Goal: Information Seeking & Learning: Check status

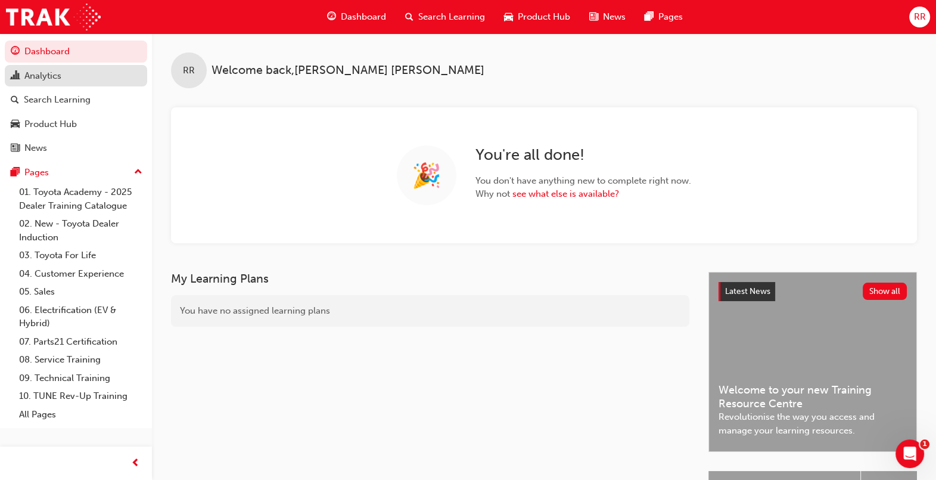
click at [66, 74] on div "Analytics" at bounding box center [76, 76] width 131 height 15
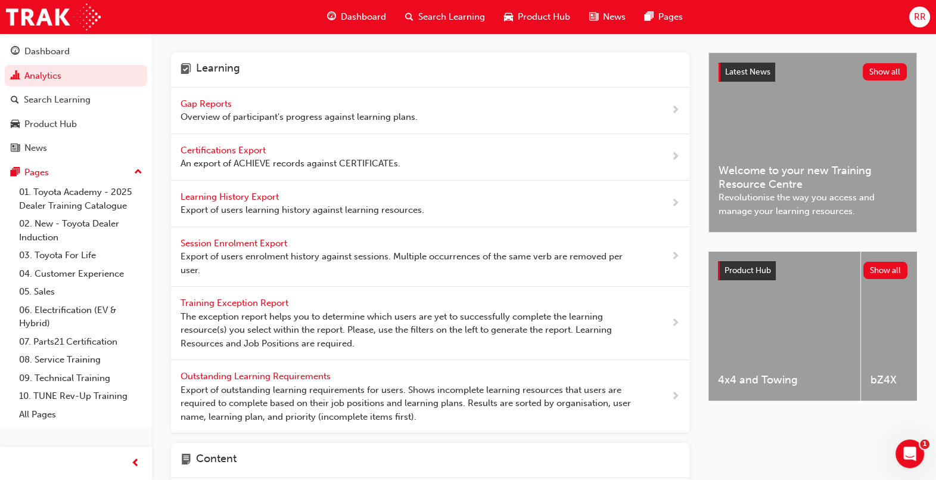
click at [236, 107] on div "Gap Reports Overview of participant's progress against learning plans." at bounding box center [299, 110] width 237 height 27
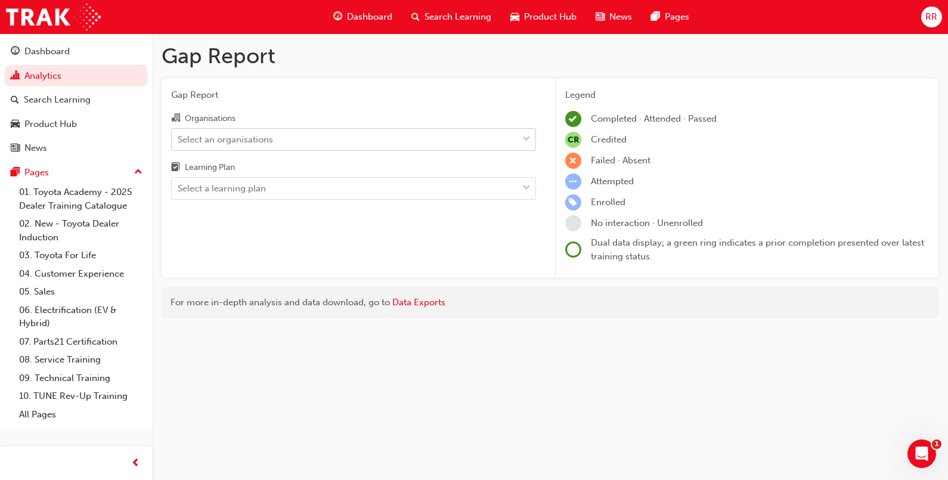
click at [321, 131] on div "Select an organisations" at bounding box center [345, 139] width 346 height 21
click at [179, 134] on input "Organisations Select an organisations" at bounding box center [178, 139] width 1 height 10
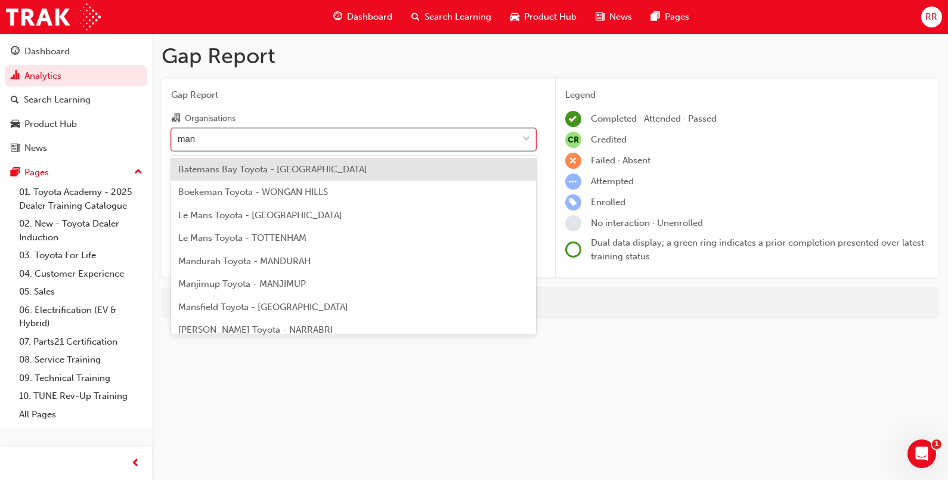
type input "mans"
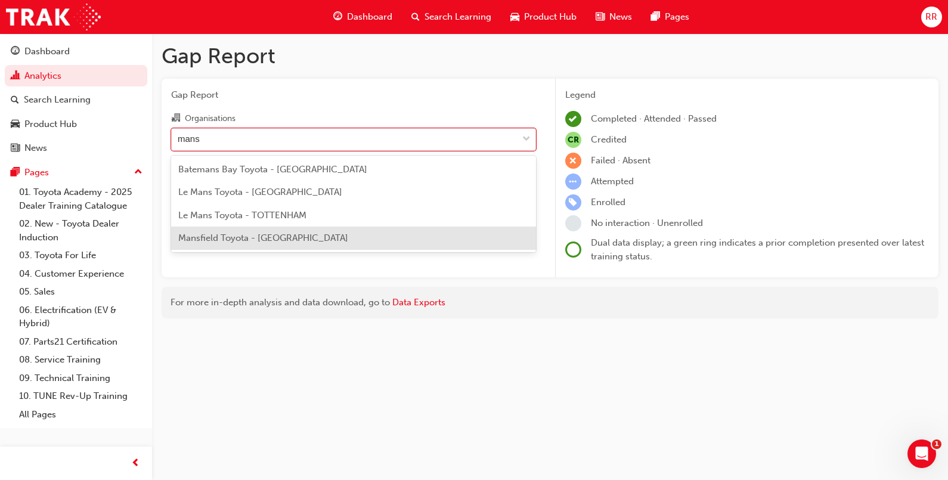
click at [255, 237] on span "Mansfield Toyota - [GEOGRAPHIC_DATA]" at bounding box center [263, 237] width 170 height 11
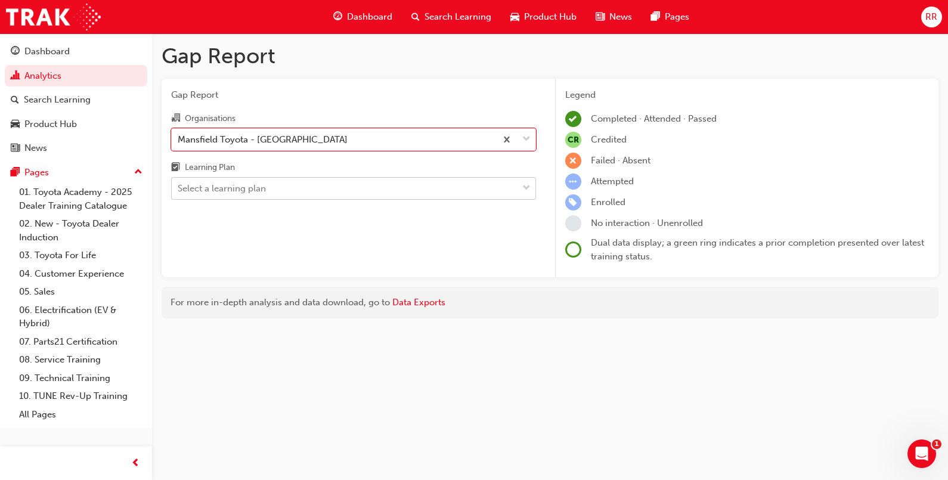
click at [489, 191] on div "Select a learning plan" at bounding box center [345, 188] width 346 height 21
click at [179, 191] on input "Learning Plan Select a learning plan" at bounding box center [178, 188] width 1 height 10
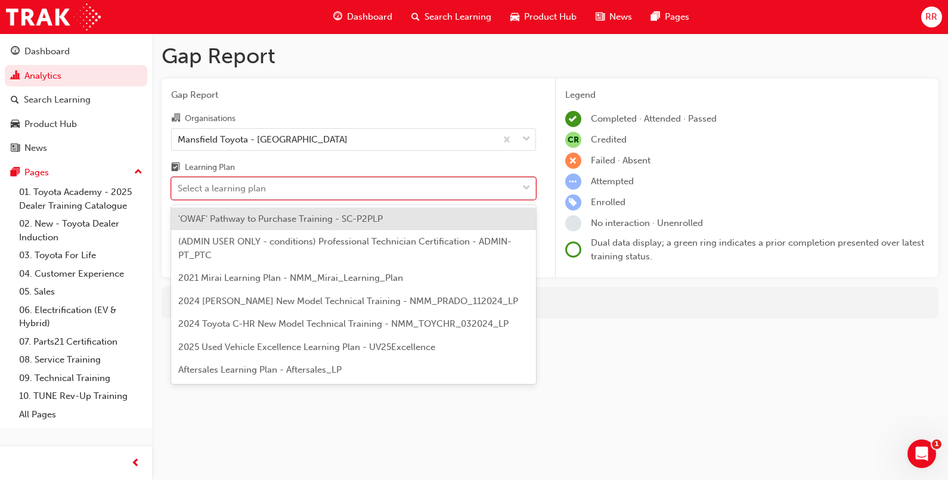
type input "p"
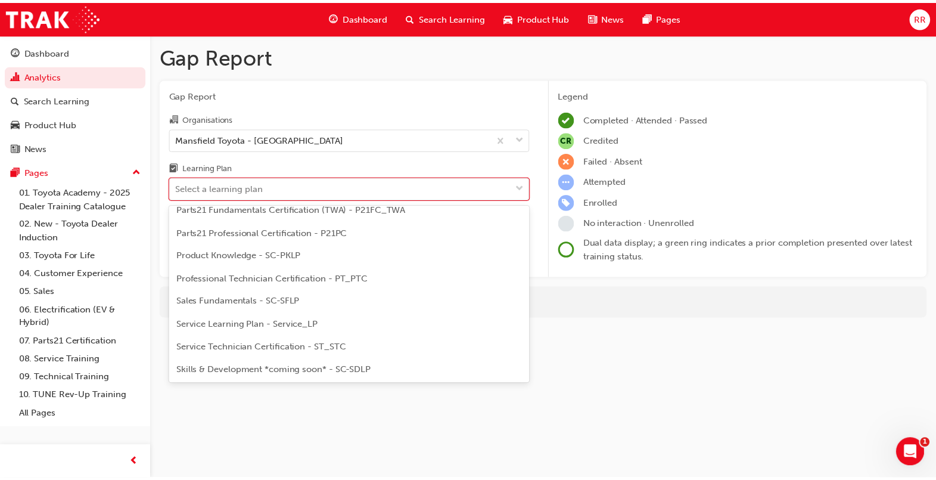
scroll to position [536, 0]
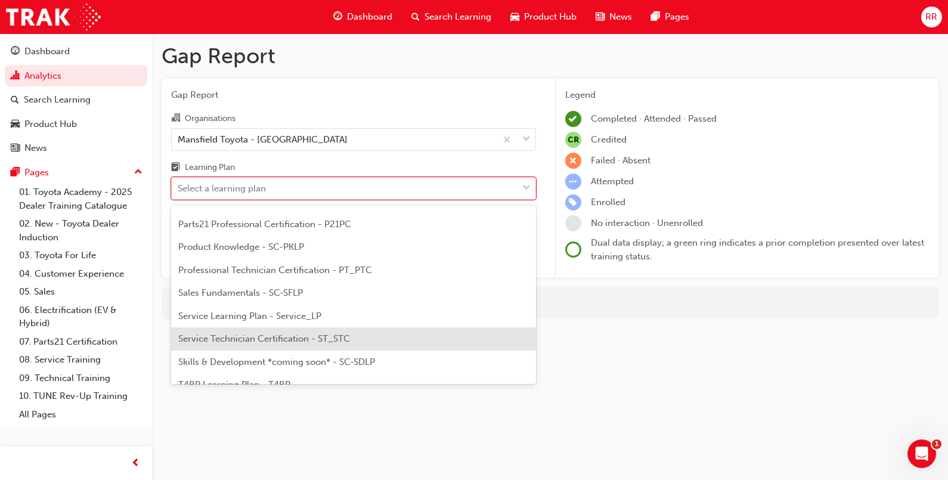
click at [337, 339] on span "Service Technician Certification - ST_STC" at bounding box center [264, 338] width 172 height 11
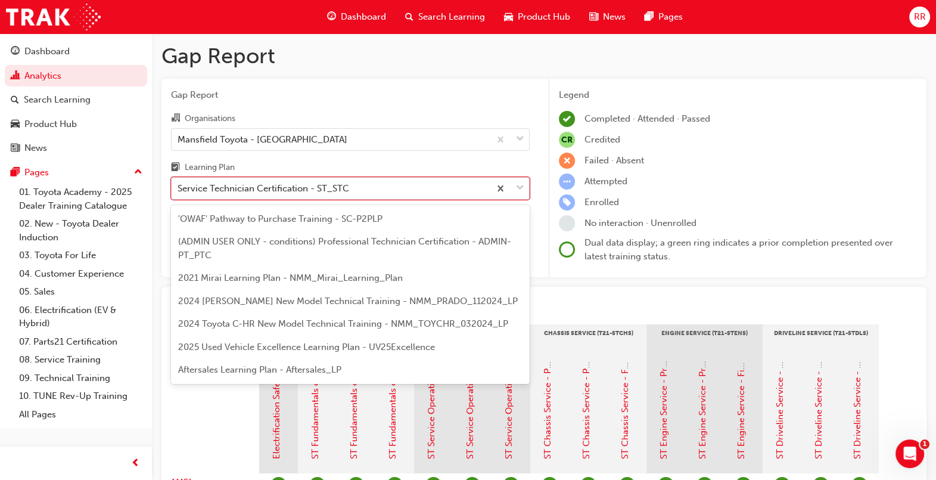
click at [517, 191] on span "down-icon" at bounding box center [520, 188] width 8 height 15
click at [179, 191] on input "Learning Plan option Service Technician Certification - ST_STC, selected. optio…" at bounding box center [178, 188] width 1 height 10
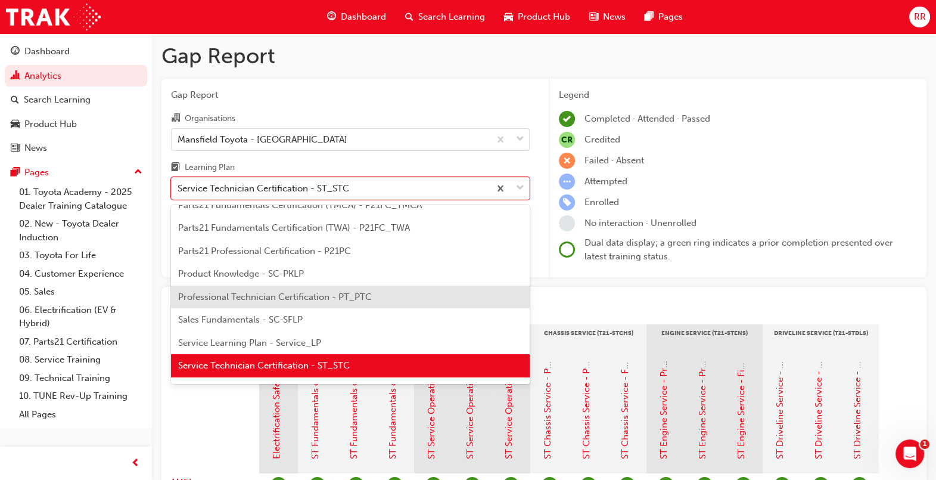
click at [340, 299] on span "Professional Technician Certification - PT_PTC" at bounding box center [275, 296] width 194 height 11
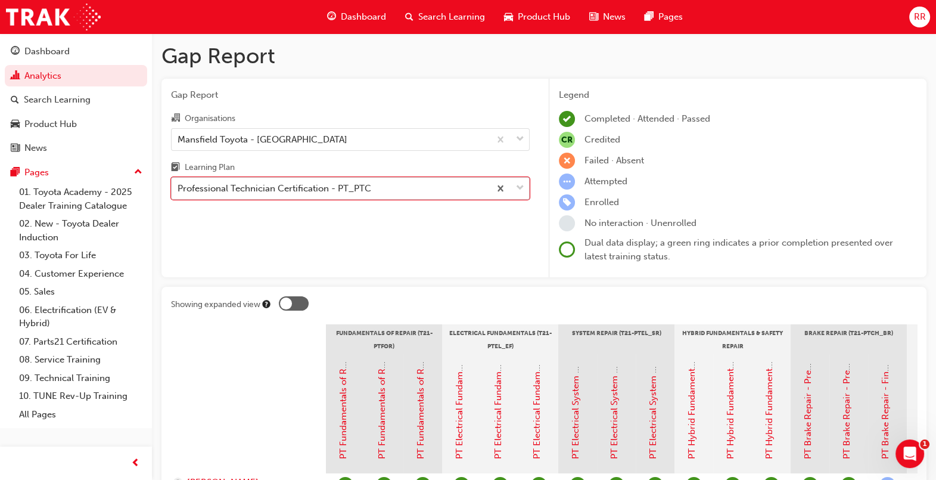
click at [517, 193] on span "down-icon" at bounding box center [520, 188] width 8 height 15
click at [179, 193] on input "Learning Plan option Professional Technician Certification - PT_PTC, selected. …" at bounding box center [178, 188] width 1 height 10
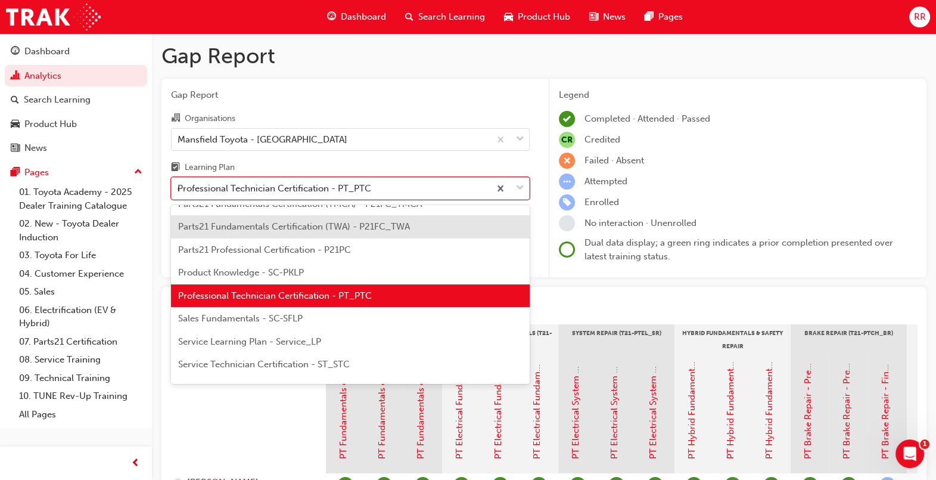
scroll to position [464, 0]
type input "di"
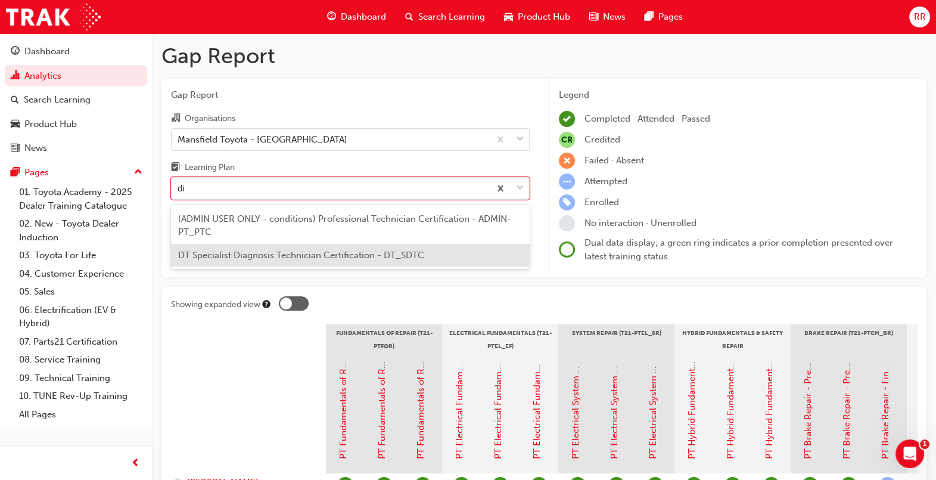
click at [321, 255] on span "DT Specialist Diagnosis Technician Certification - DT_SDTC" at bounding box center [301, 255] width 246 height 11
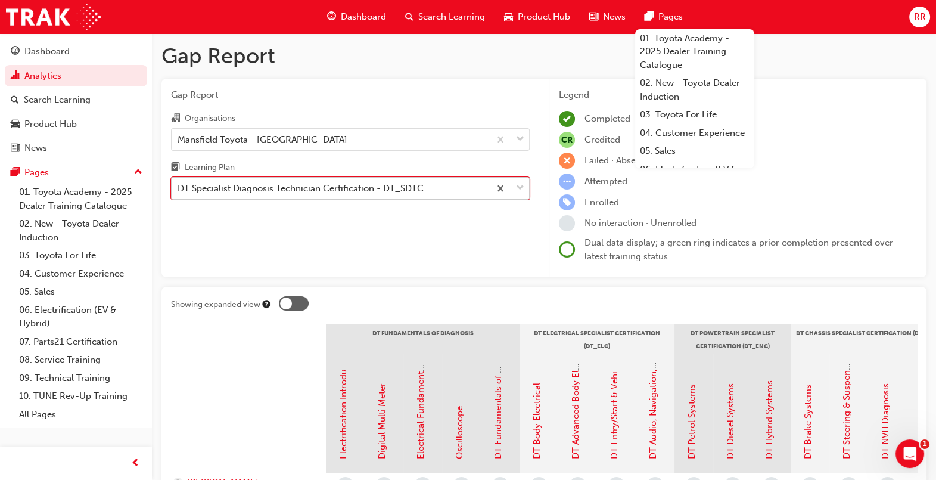
click at [516, 191] on span "down-icon" at bounding box center [520, 188] width 8 height 15
click at [179, 191] on input "Learning Plan option DT Specialist Diagnosis Technician Certification - DT_SDTC…" at bounding box center [178, 188] width 1 height 10
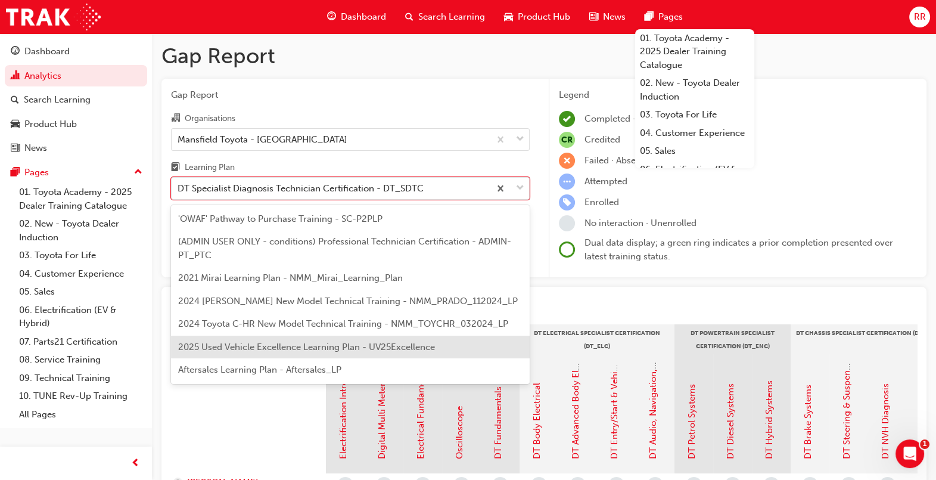
click at [610, 306] on div at bounding box center [598, 305] width 638 height 18
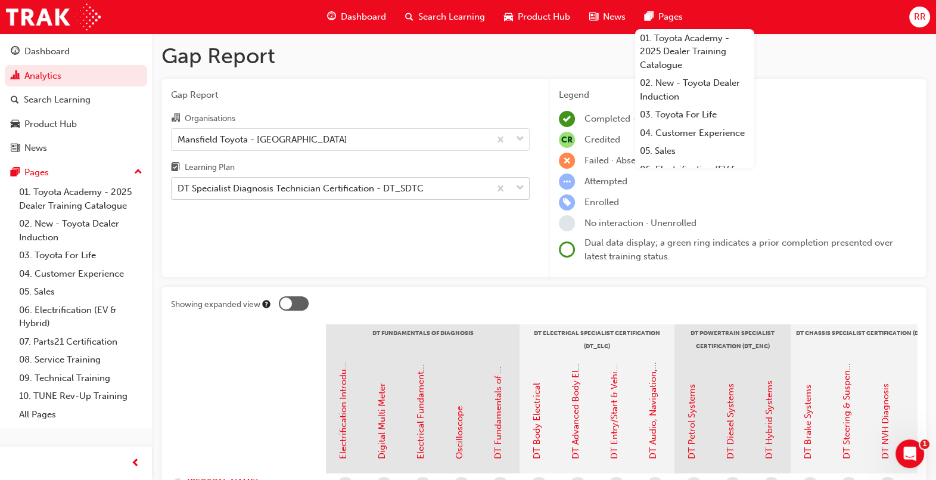
click at [523, 192] on span "down-icon" at bounding box center [520, 188] width 8 height 15
click at [179, 192] on input "Learning Plan DT Specialist Diagnosis Technician Certification - DT_SDTC" at bounding box center [178, 188] width 1 height 10
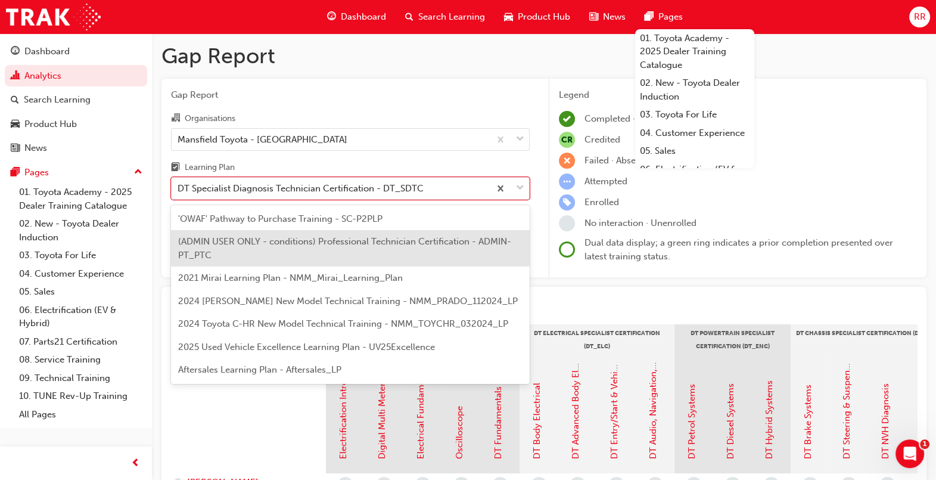
click at [650, 305] on div at bounding box center [598, 305] width 638 height 18
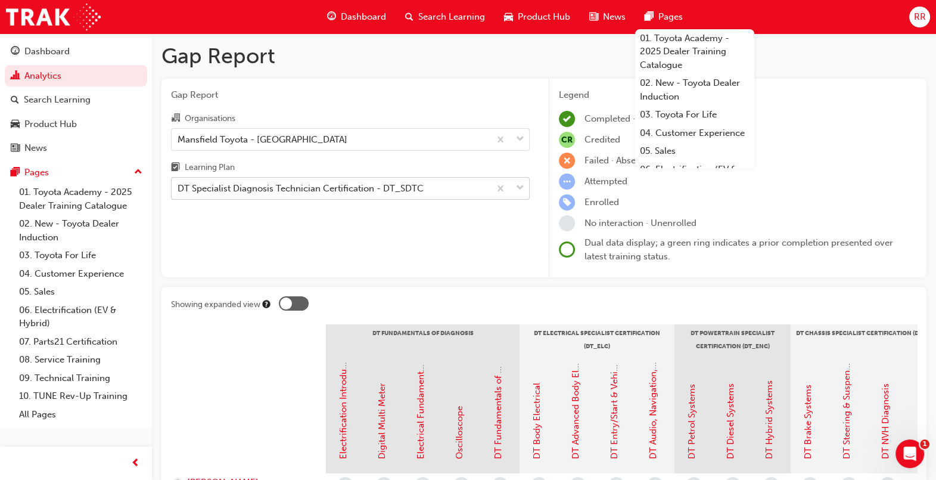
click at [526, 194] on div at bounding box center [509, 188] width 39 height 21
click at [179, 193] on input "Learning Plan DT Specialist Diagnosis Technician Certification - DT_SDTC" at bounding box center [178, 188] width 1 height 10
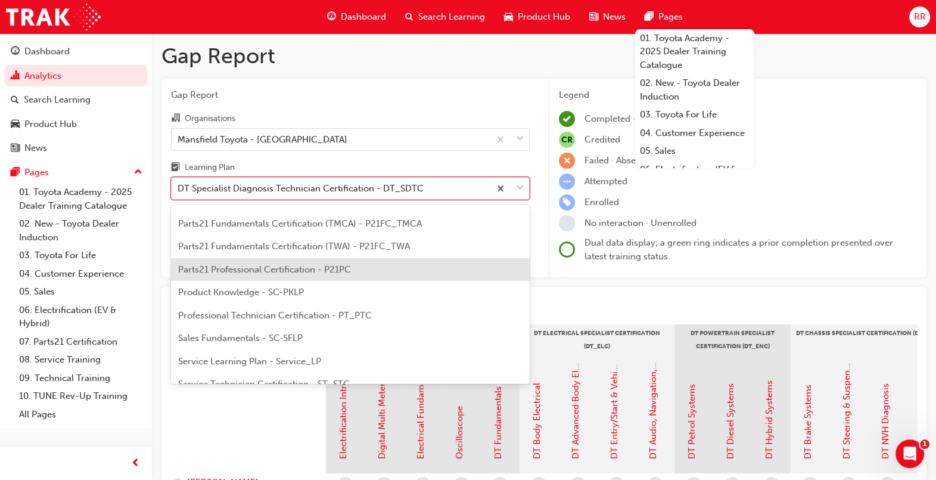
scroll to position [521, 0]
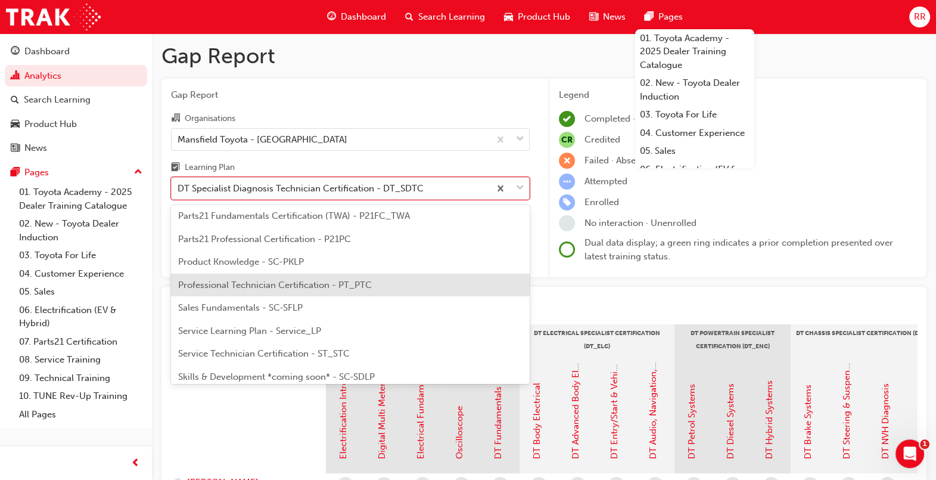
click at [317, 282] on span "Professional Technician Certification - PT_PTC" at bounding box center [275, 285] width 194 height 11
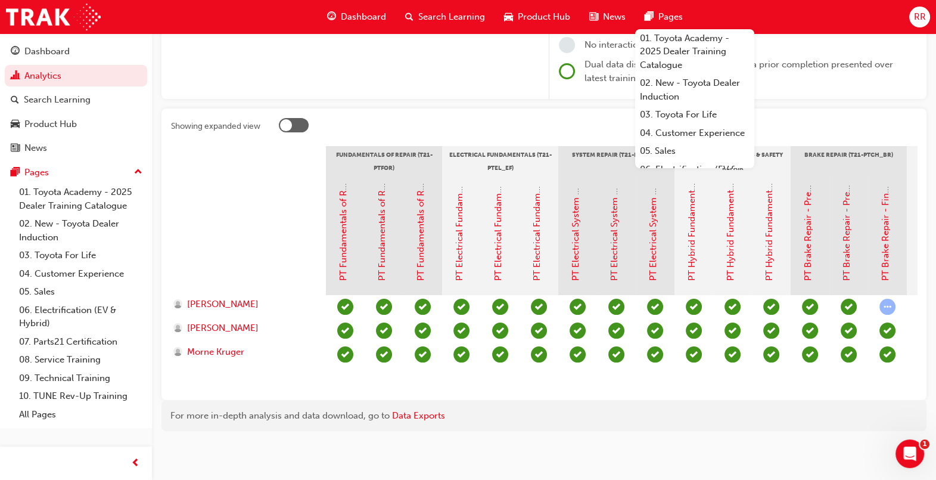
scroll to position [190, 0]
click at [889, 299] on span "learningRecordVerb_ATTEMPT-icon" at bounding box center [888, 307] width 16 height 16
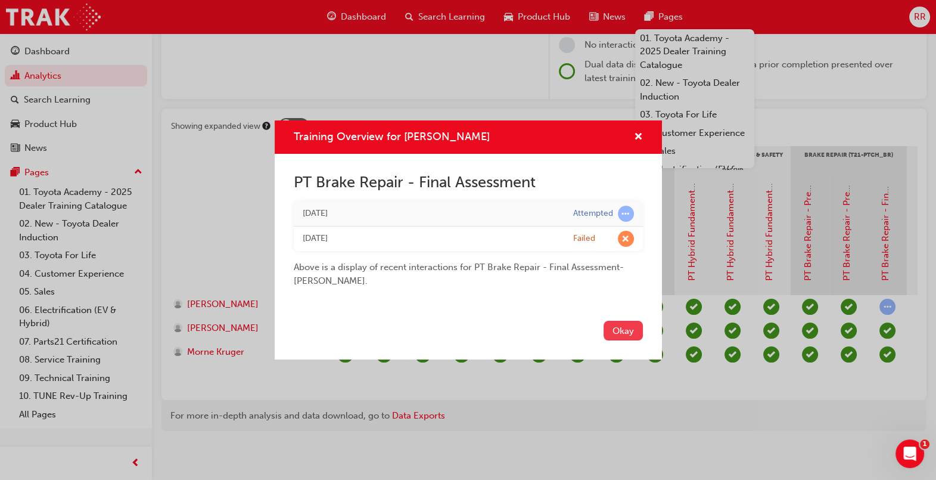
click at [626, 337] on button "Okay" at bounding box center [623, 331] width 39 height 20
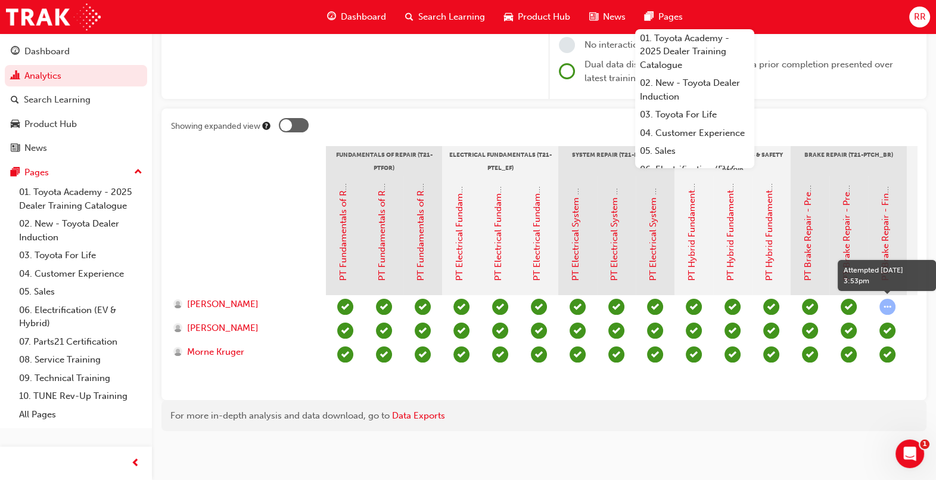
click at [890, 299] on span "learningRecordVerb_ATTEMPT-icon" at bounding box center [888, 307] width 16 height 16
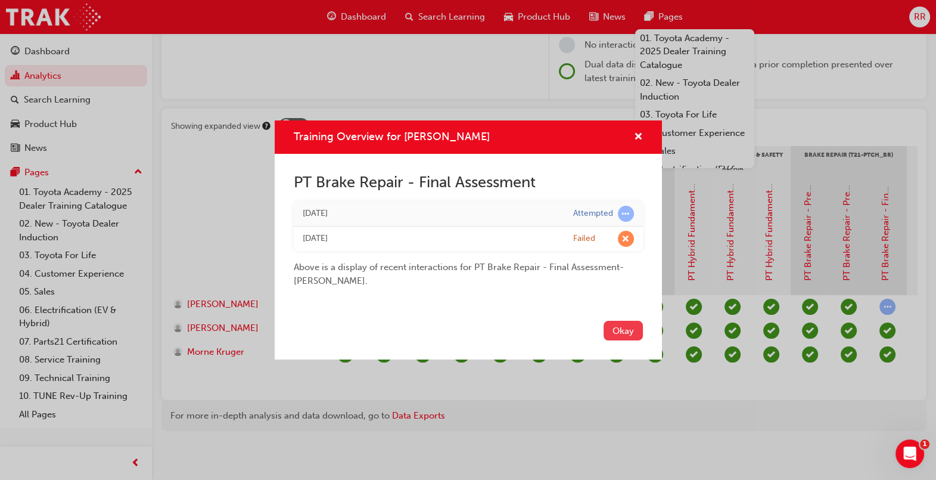
click at [620, 328] on button "Okay" at bounding box center [623, 331] width 39 height 20
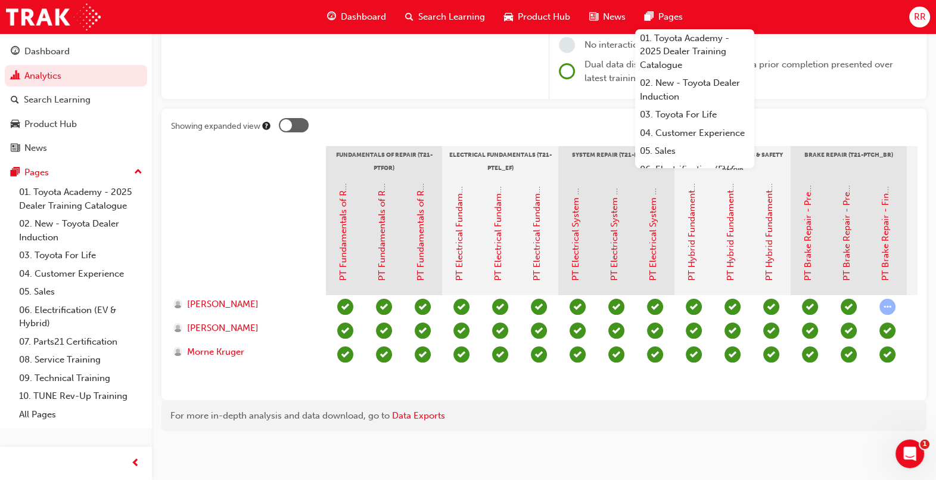
click at [888, 322] on span "learningRecordVerb_COMPLETE-icon" at bounding box center [888, 330] width 16 height 16
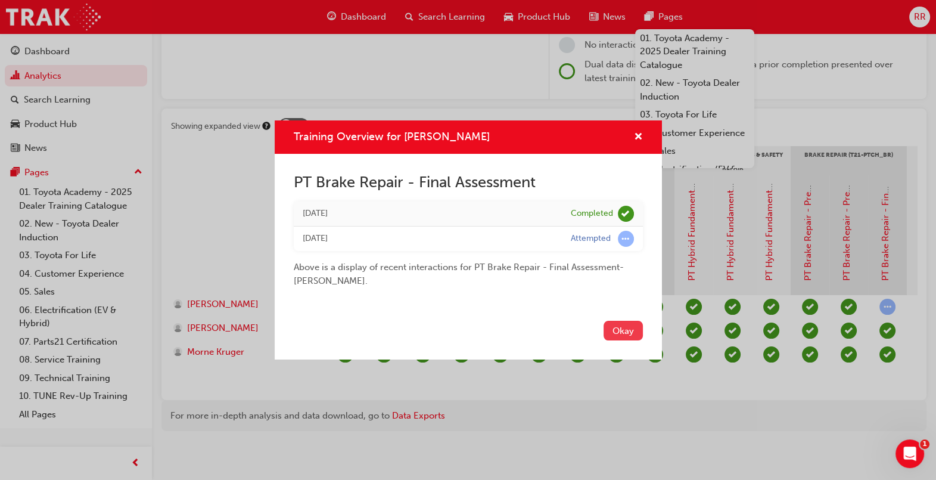
click at [626, 334] on button "Okay" at bounding box center [623, 331] width 39 height 20
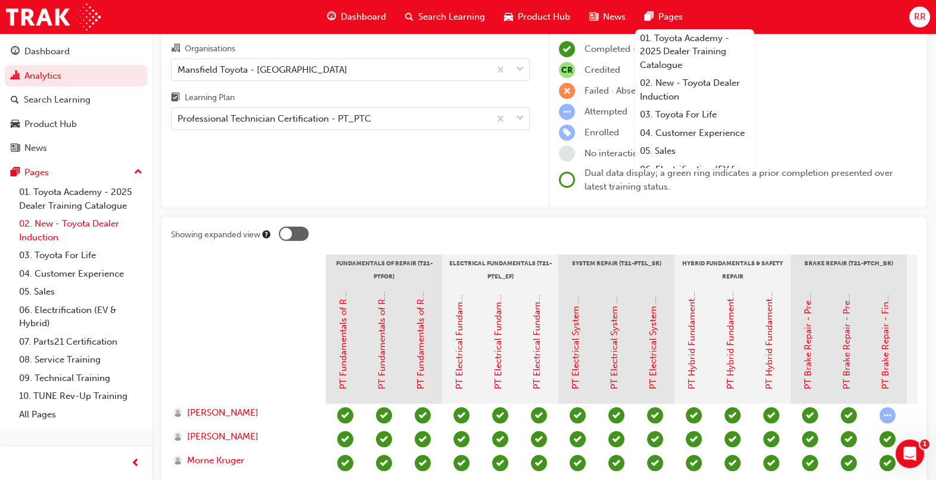
scroll to position [0, 0]
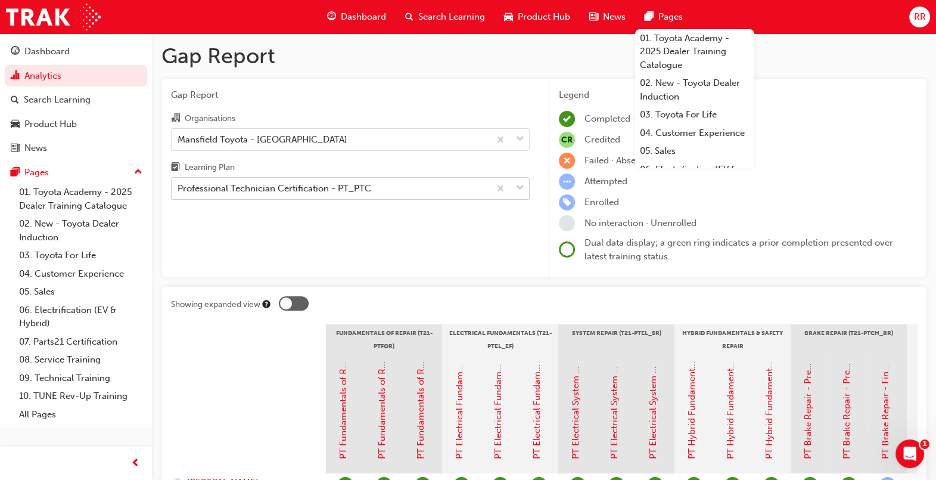
click at [520, 185] on span "down-icon" at bounding box center [520, 188] width 8 height 15
click at [179, 185] on input "Learning Plan Professional Technician Certification - PT_PTC" at bounding box center [178, 188] width 1 height 10
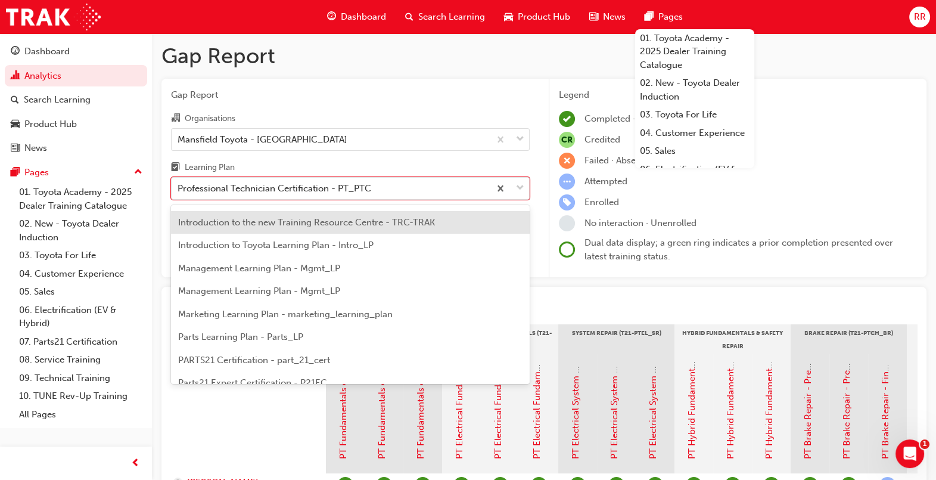
scroll to position [373, 0]
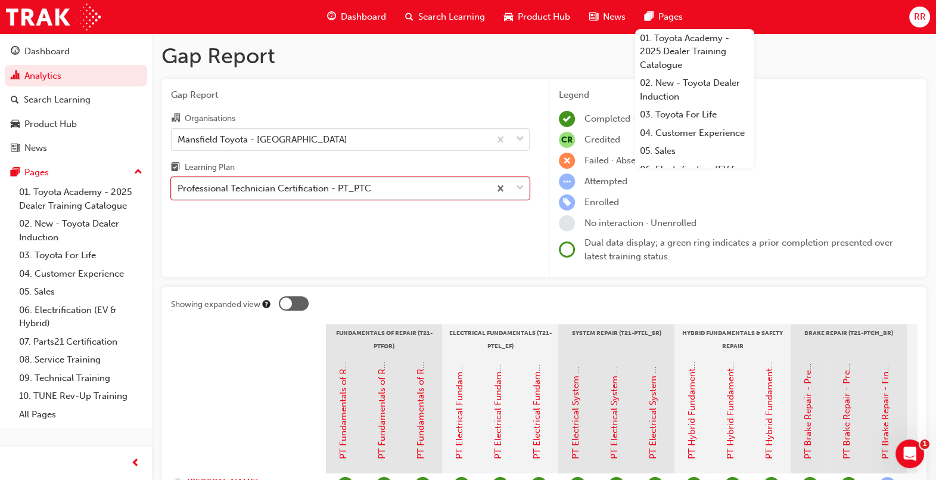
click at [854, 62] on h1 "Gap Report" at bounding box center [544, 56] width 765 height 26
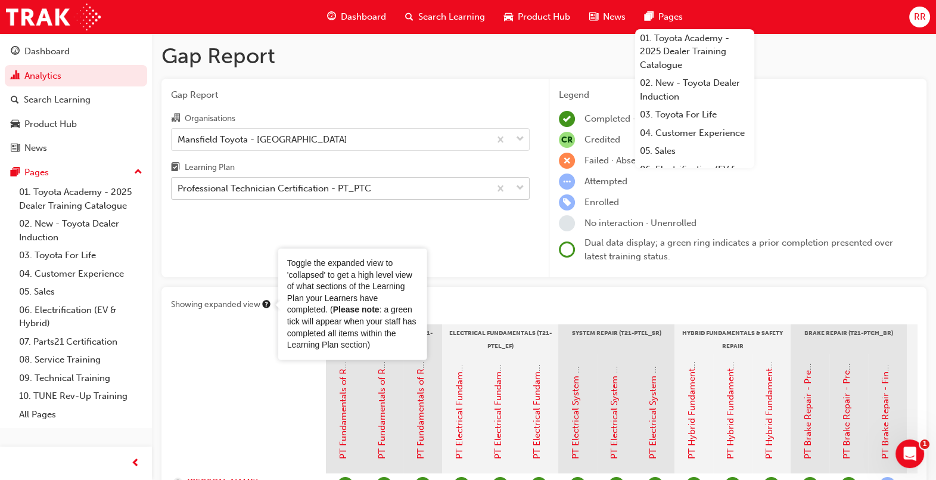
click at [424, 188] on div "Professional Technician Certification - PT_PTC" at bounding box center [331, 188] width 318 height 21
click at [179, 188] on input "Learning Plan Professional Technician Certification - PT_PTC" at bounding box center [178, 188] width 1 height 10
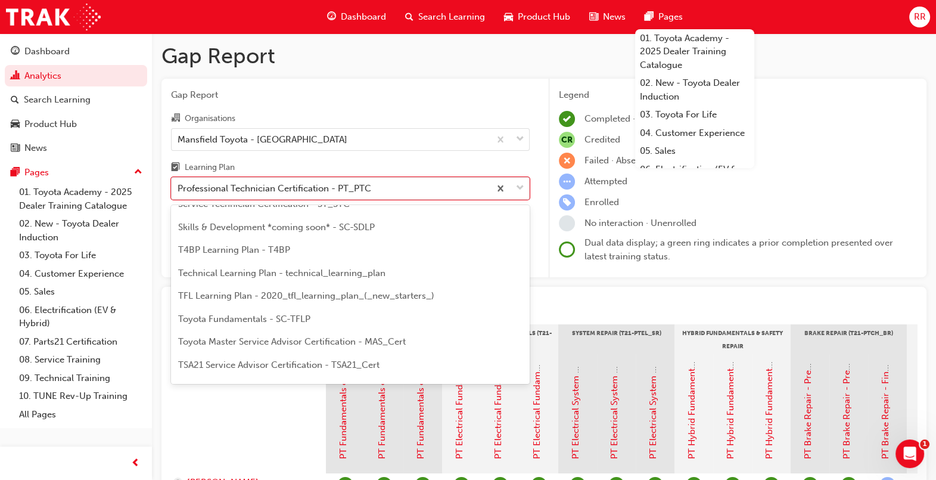
scroll to position [734, 0]
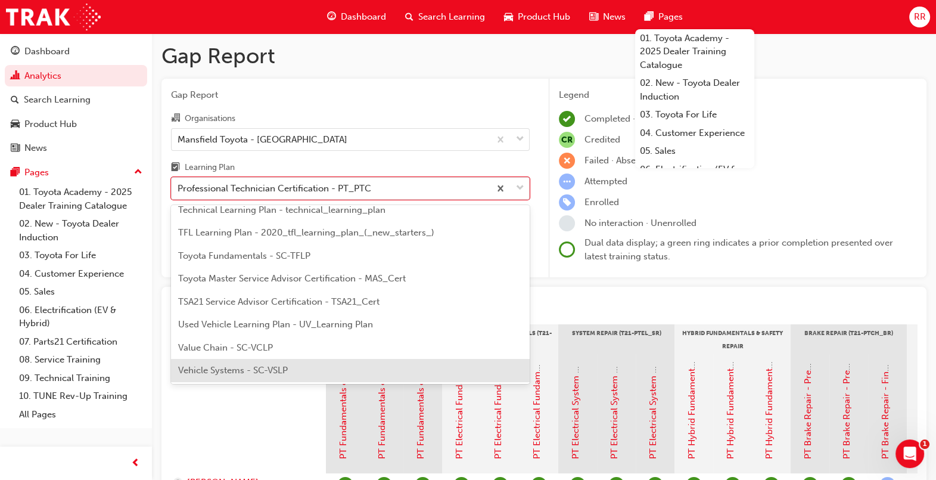
click at [238, 440] on div at bounding box center [248, 413] width 155 height 119
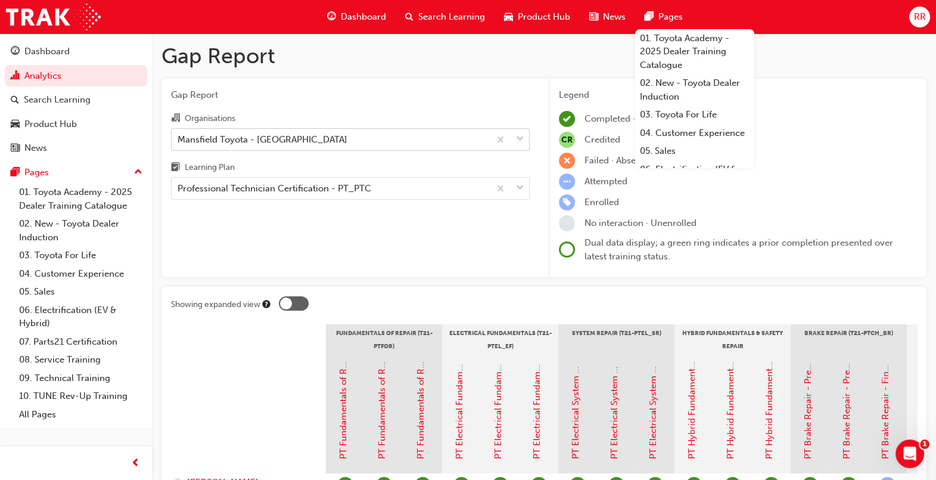
click at [516, 139] on span "down-icon" at bounding box center [520, 139] width 8 height 15
click at [179, 139] on input "Organisations Mansfield Toyota - [GEOGRAPHIC_DATA]" at bounding box center [178, 139] width 1 height 10
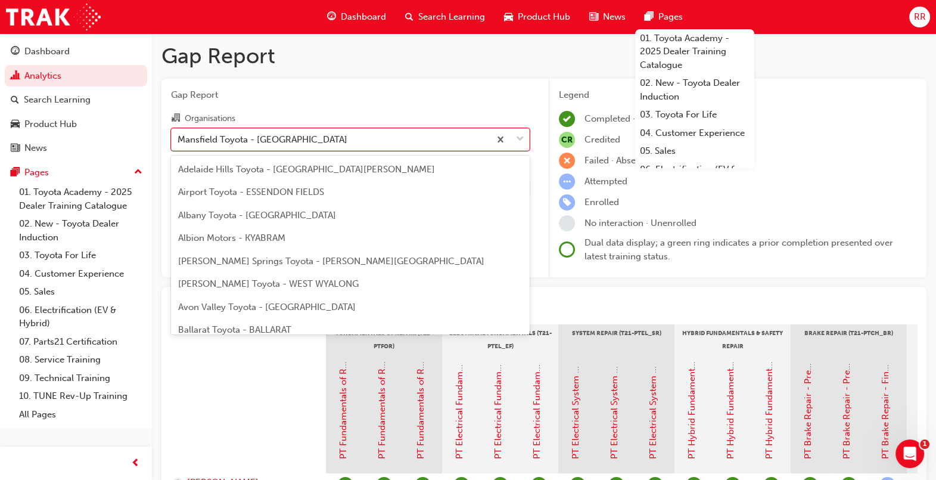
scroll to position [3639, 0]
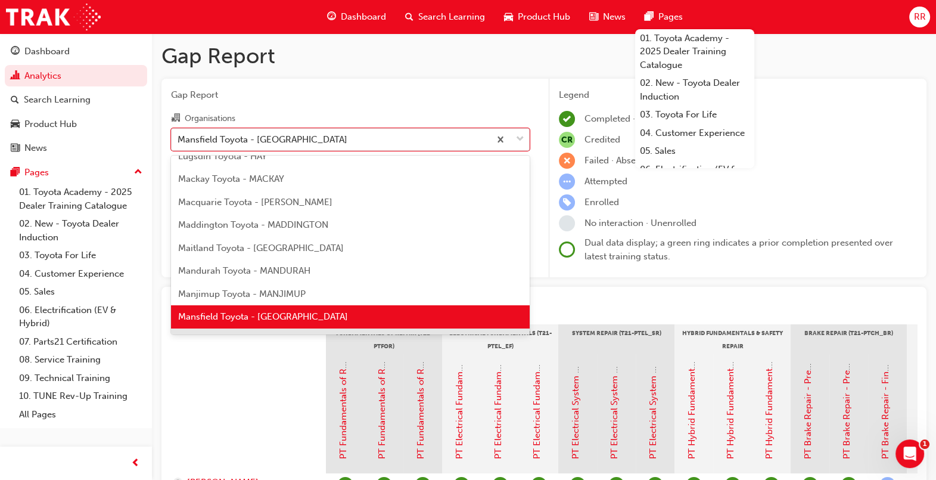
click at [272, 362] on div at bounding box center [248, 413] width 155 height 119
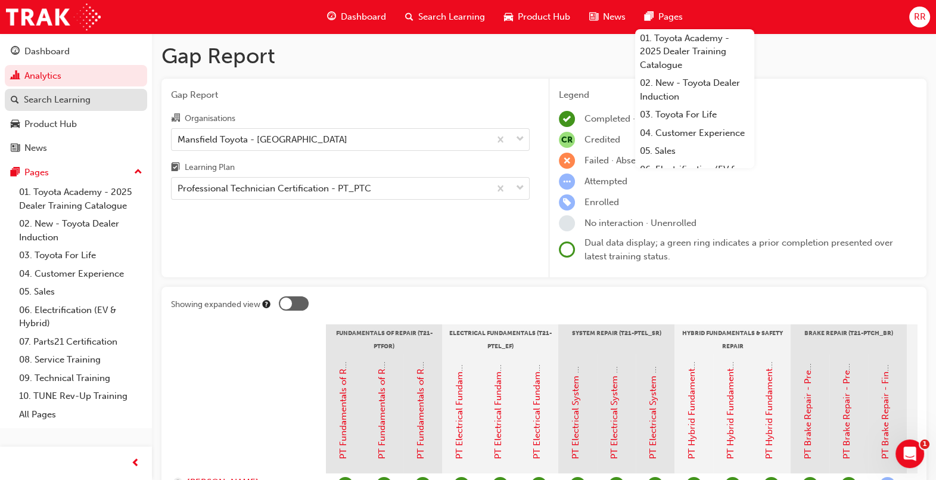
click at [78, 104] on div "Search Learning" at bounding box center [57, 100] width 67 height 14
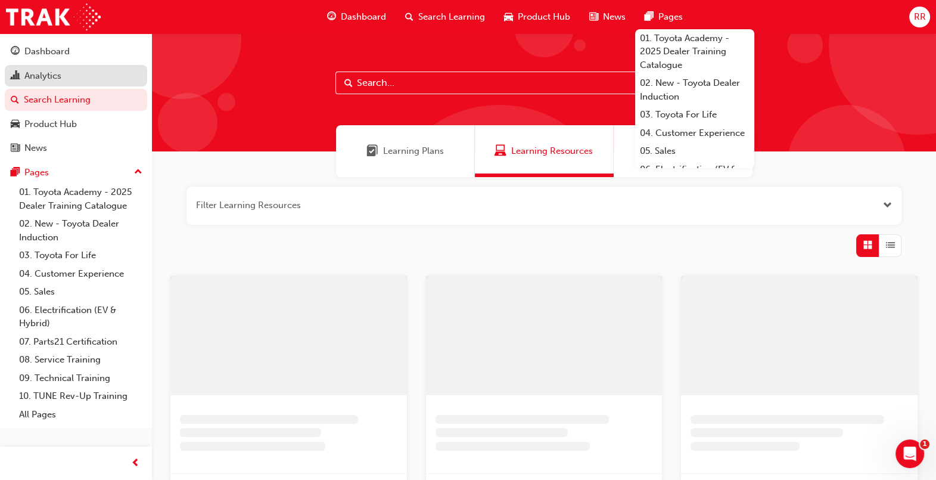
click at [52, 75] on div "Analytics" at bounding box center [42, 76] width 37 height 14
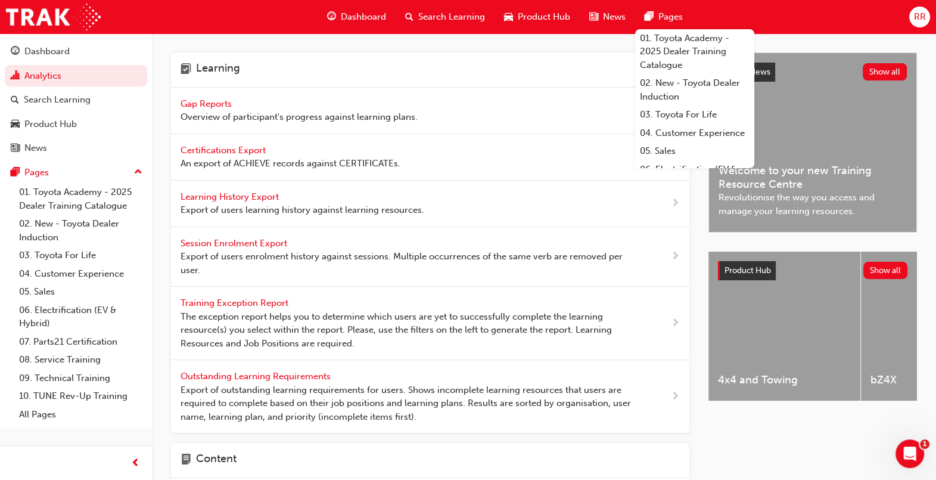
click at [224, 102] on span "Gap Reports" at bounding box center [208, 103] width 54 height 11
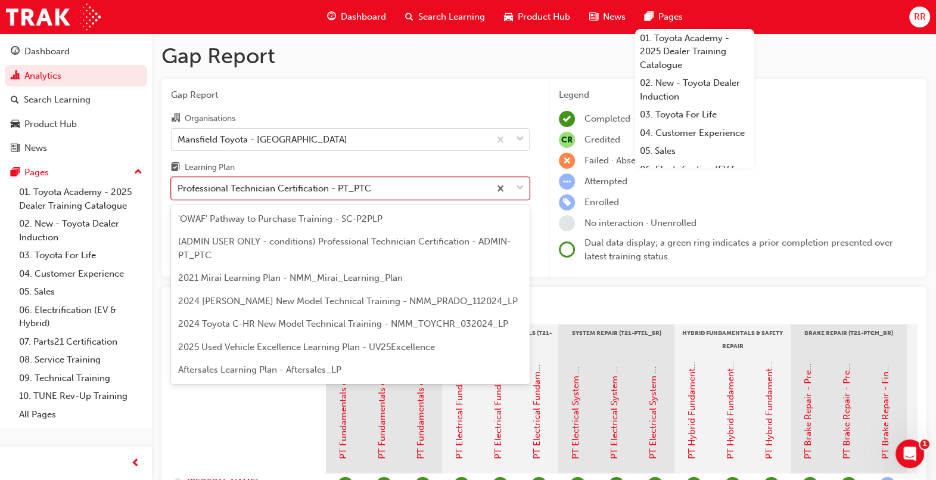
click at [522, 190] on span "down-icon" at bounding box center [520, 188] width 8 height 15
click at [179, 190] on input "Learning Plan option Professional Technician Certification - PT_PTC focused, 26…" at bounding box center [178, 188] width 1 height 10
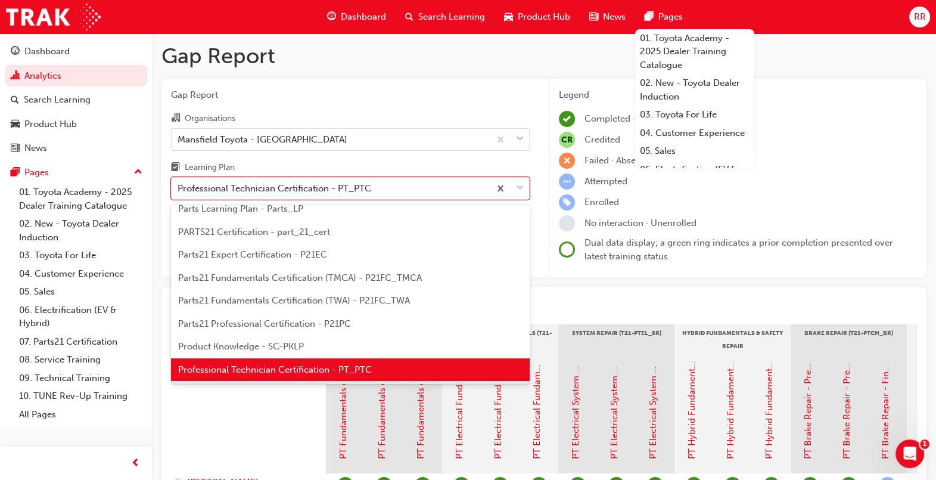
scroll to position [447, 0]
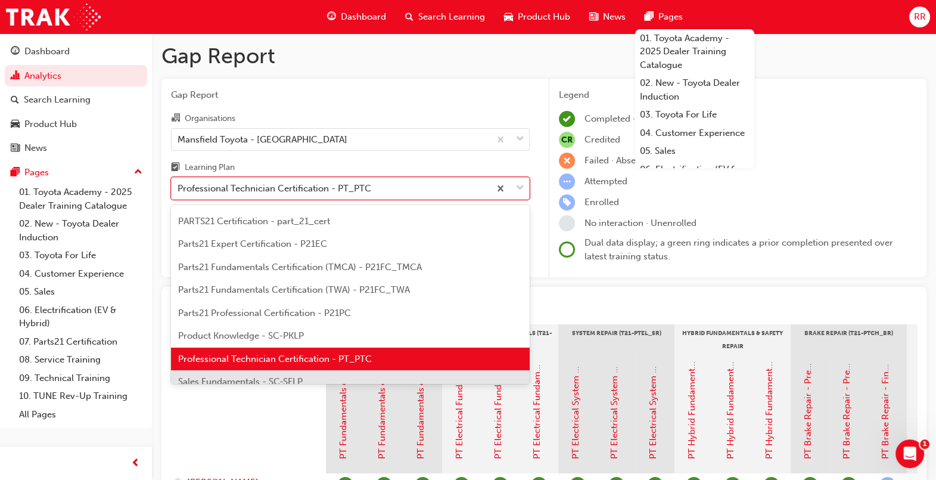
click at [516, 373] on div "Sales Fundamentals - SC-SFLP" at bounding box center [350, 381] width 359 height 23
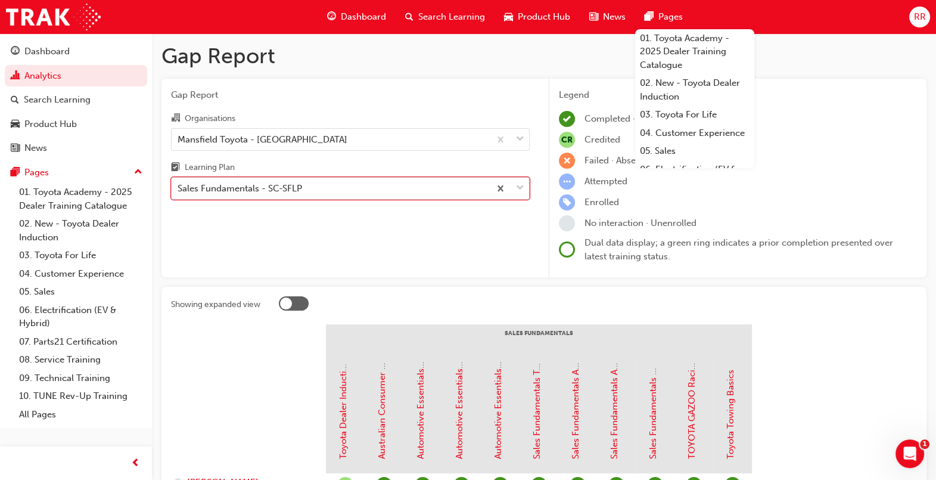
click at [519, 182] on span "down-icon" at bounding box center [520, 188] width 8 height 15
click at [179, 183] on input "Learning Plan option Sales Fundamentals - SC-SFLP, selected. 0 results availabl…" at bounding box center [178, 188] width 1 height 10
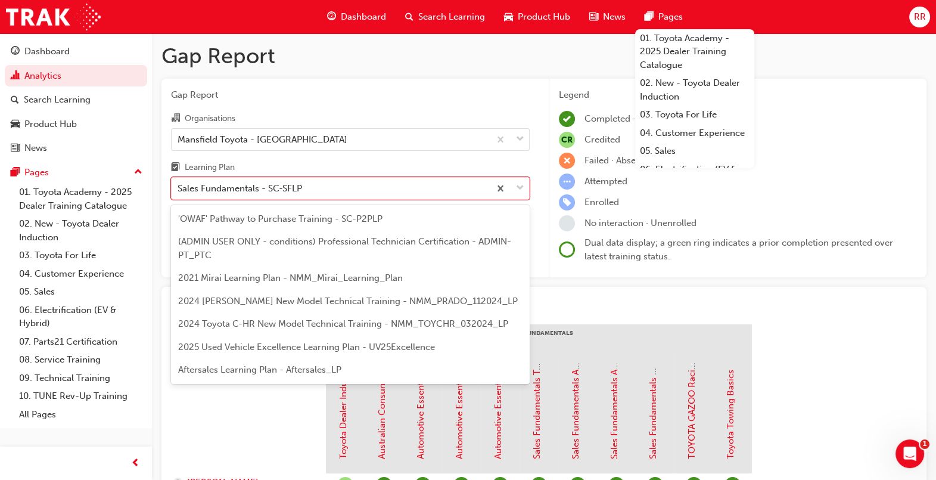
click at [677, 302] on div at bounding box center [598, 305] width 638 height 18
